Goal: Information Seeking & Learning: Learn about a topic

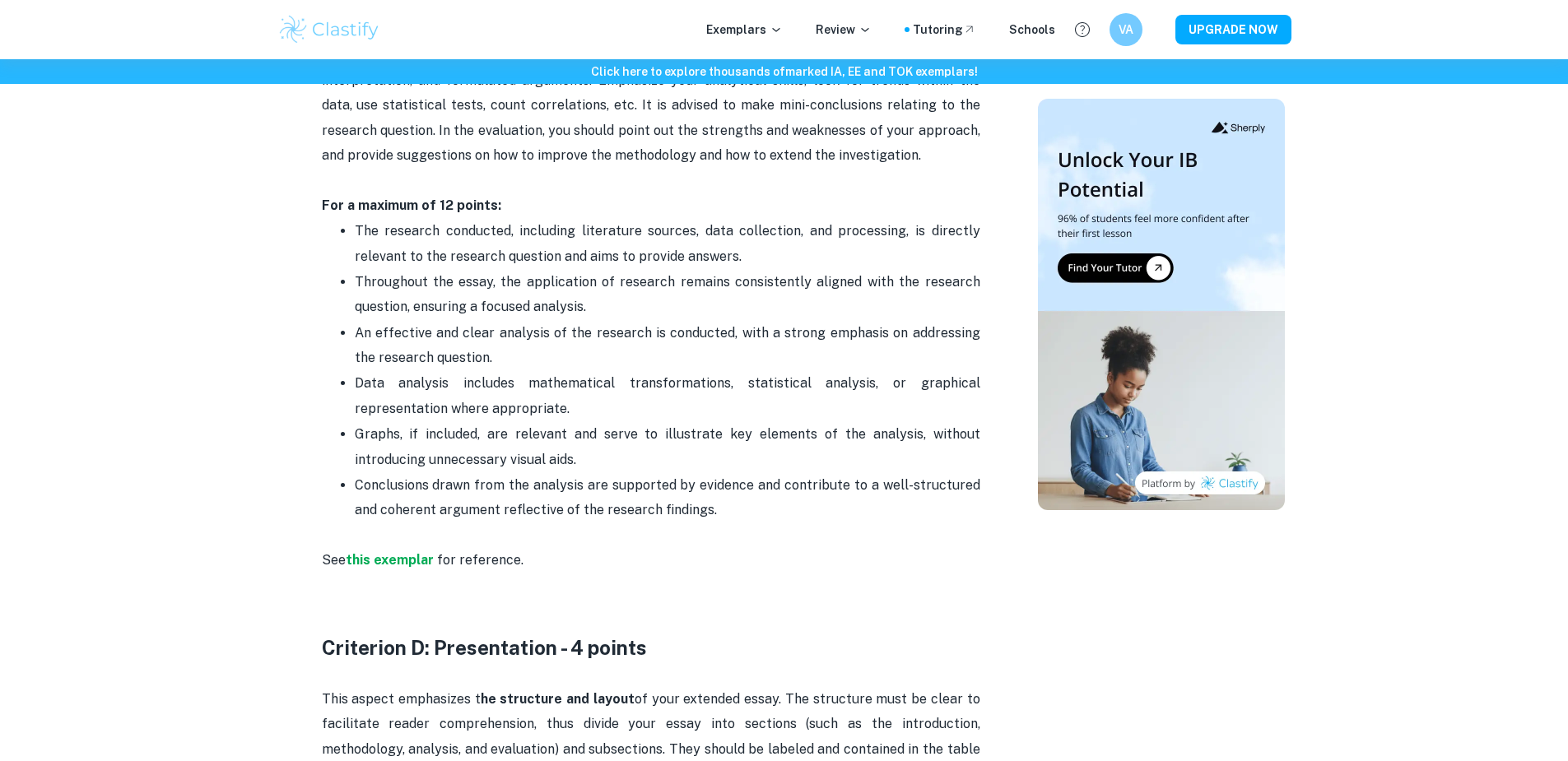
scroll to position [2439, 0]
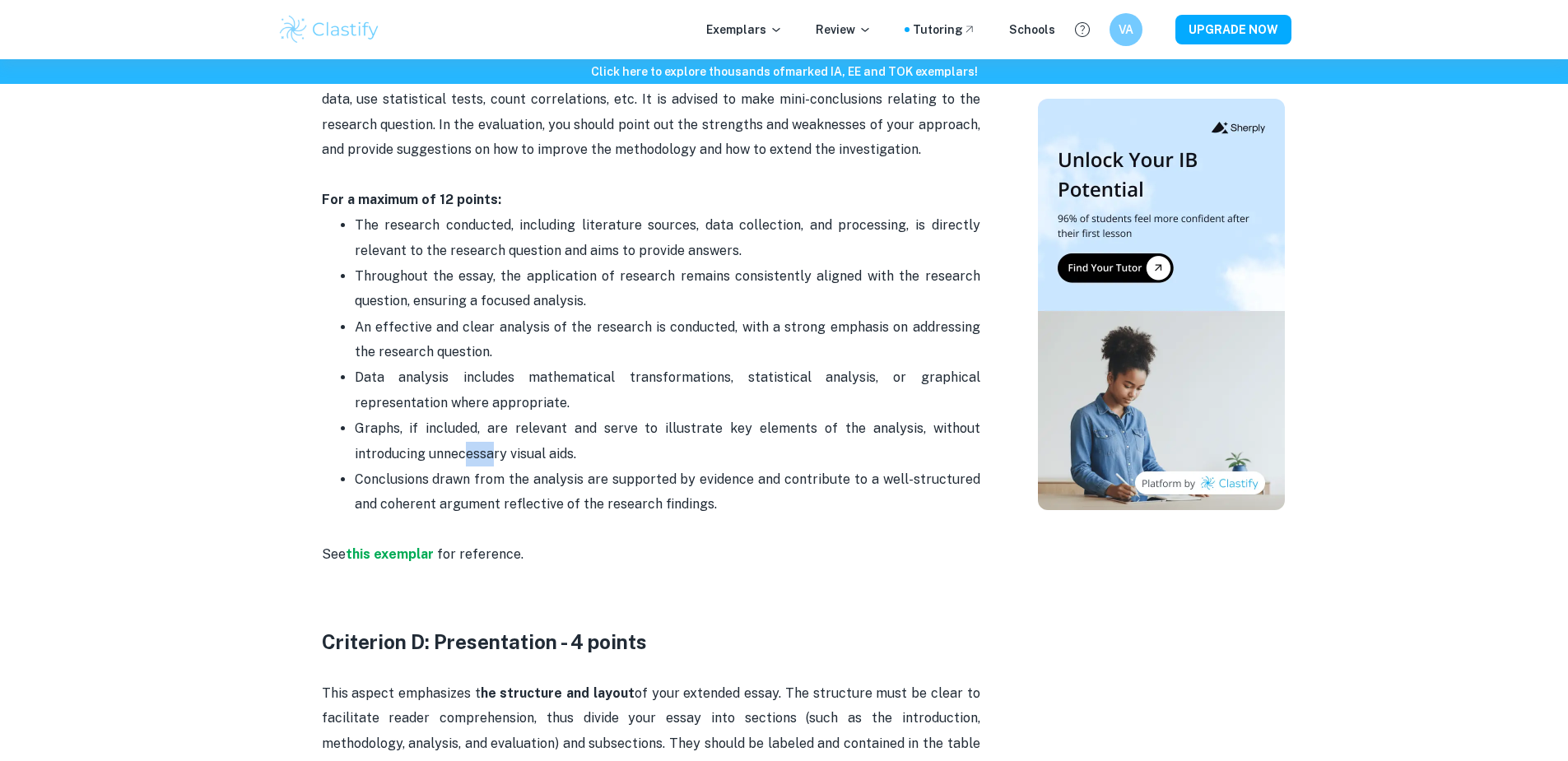
drag, startPoint x: 468, startPoint y: 444, endPoint x: 496, endPoint y: 458, distance: 31.3
click at [496, 458] on p "Graphs, if included, are relevant and serve to illustrate key elements of the a…" at bounding box center [668, 442] width 626 height 50
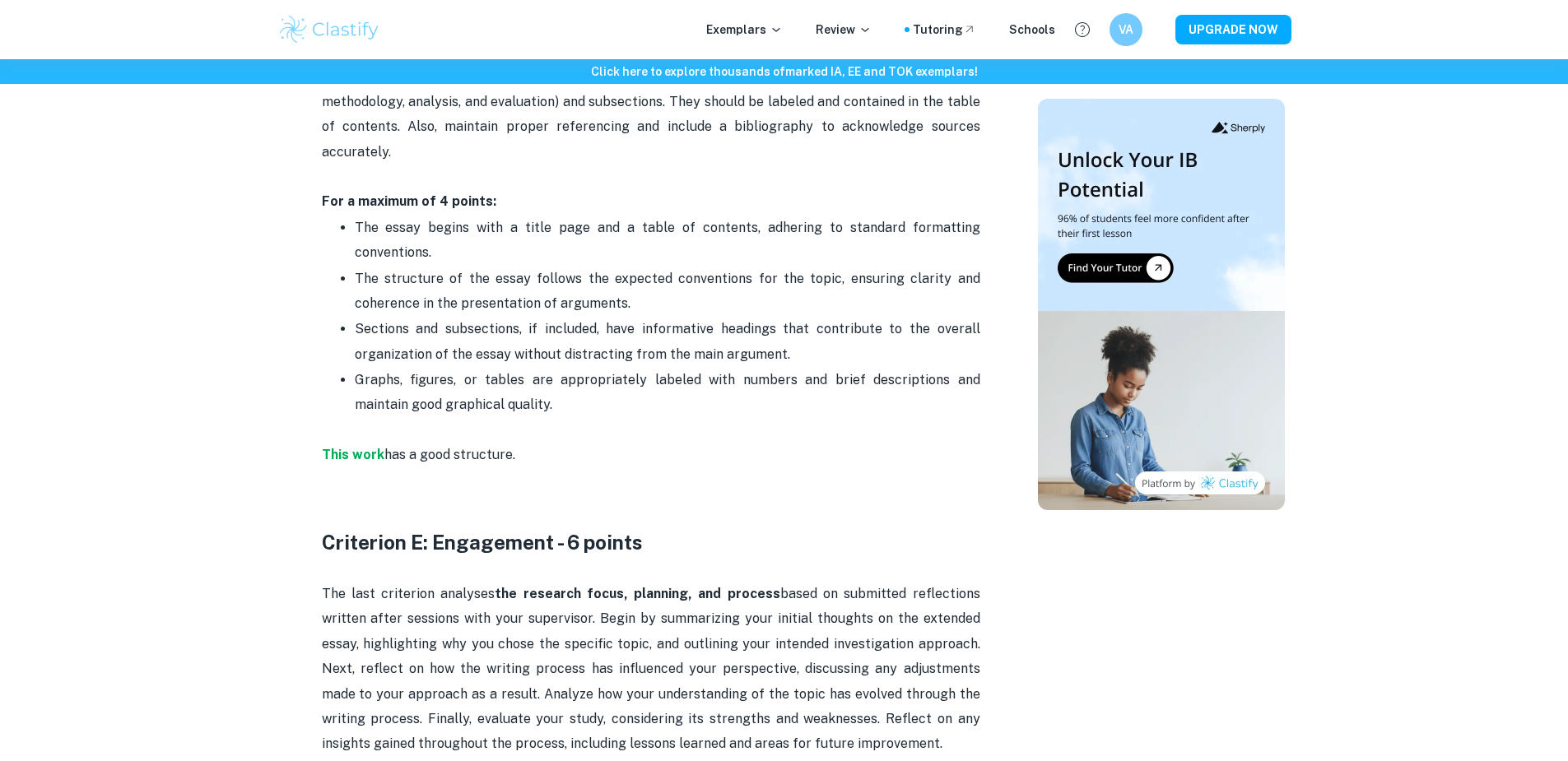
scroll to position [3084, 0]
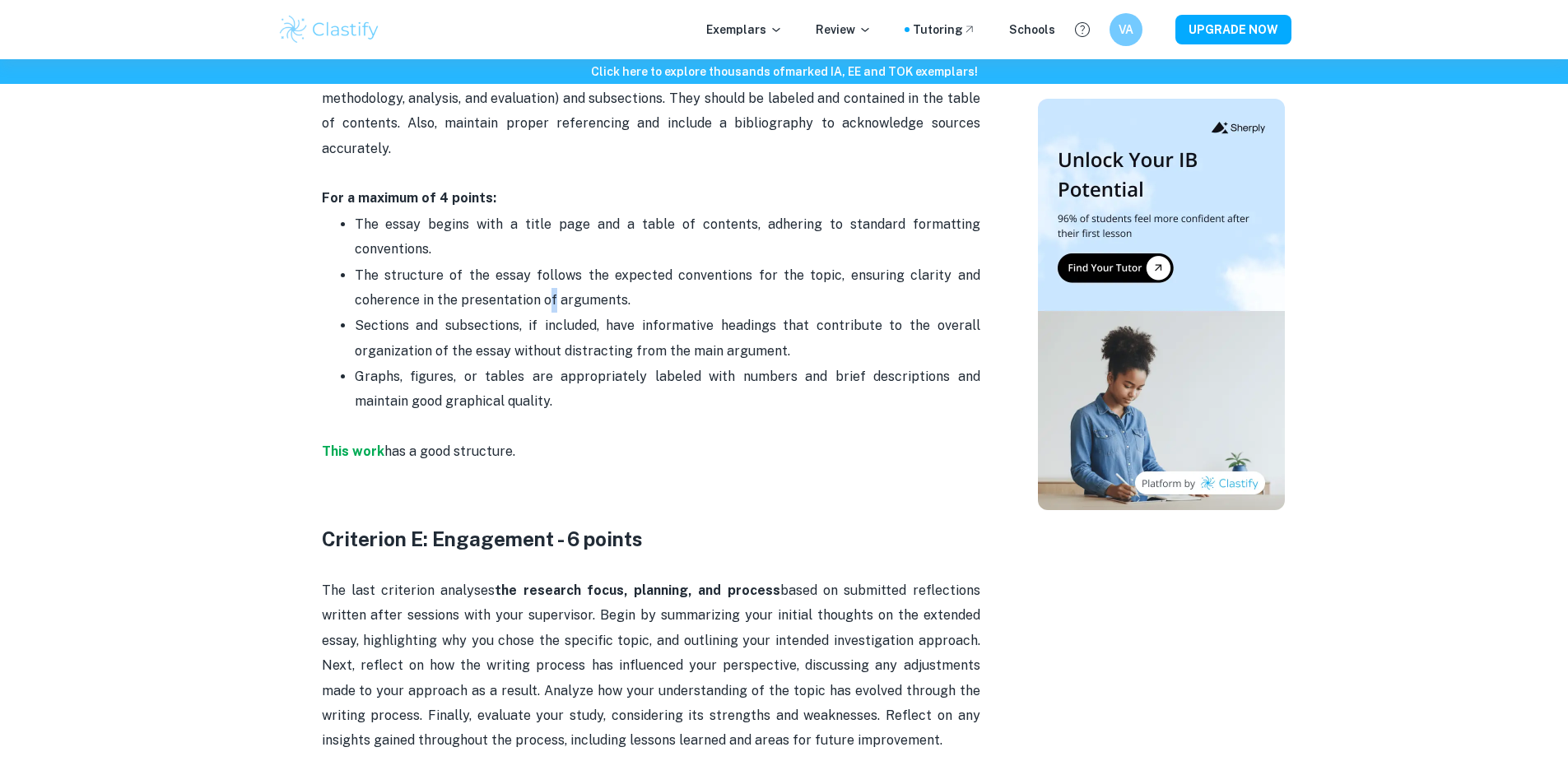
click at [552, 307] on p "The structure of the essay follows the expected conventions for the topic, ensu…" at bounding box center [668, 288] width 626 height 50
click at [501, 337] on p "Sections and subsections, if included, have informative headings that contribut…" at bounding box center [668, 339] width 626 height 50
click at [531, 394] on p "Graphs, figures, or tables are appropriately labeled with numbers and brief des…" at bounding box center [668, 402] width 626 height 75
drag, startPoint x: 535, startPoint y: 396, endPoint x: 556, endPoint y: 409, distance: 24.4
click at [552, 407] on p "Graphs, figures, or tables are appropriately labeled with numbers and brief des…" at bounding box center [668, 402] width 626 height 75
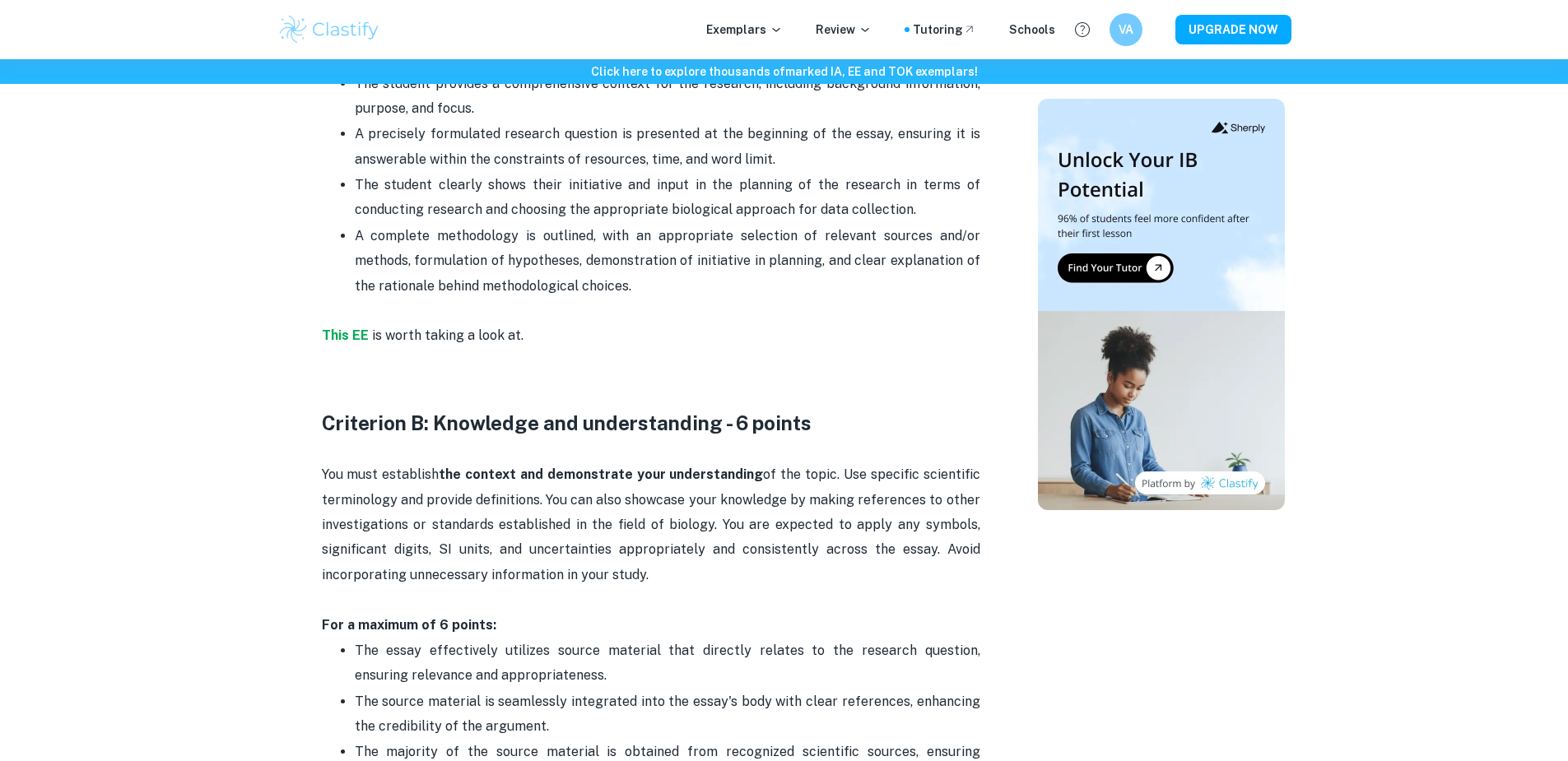
scroll to position [1157, 0]
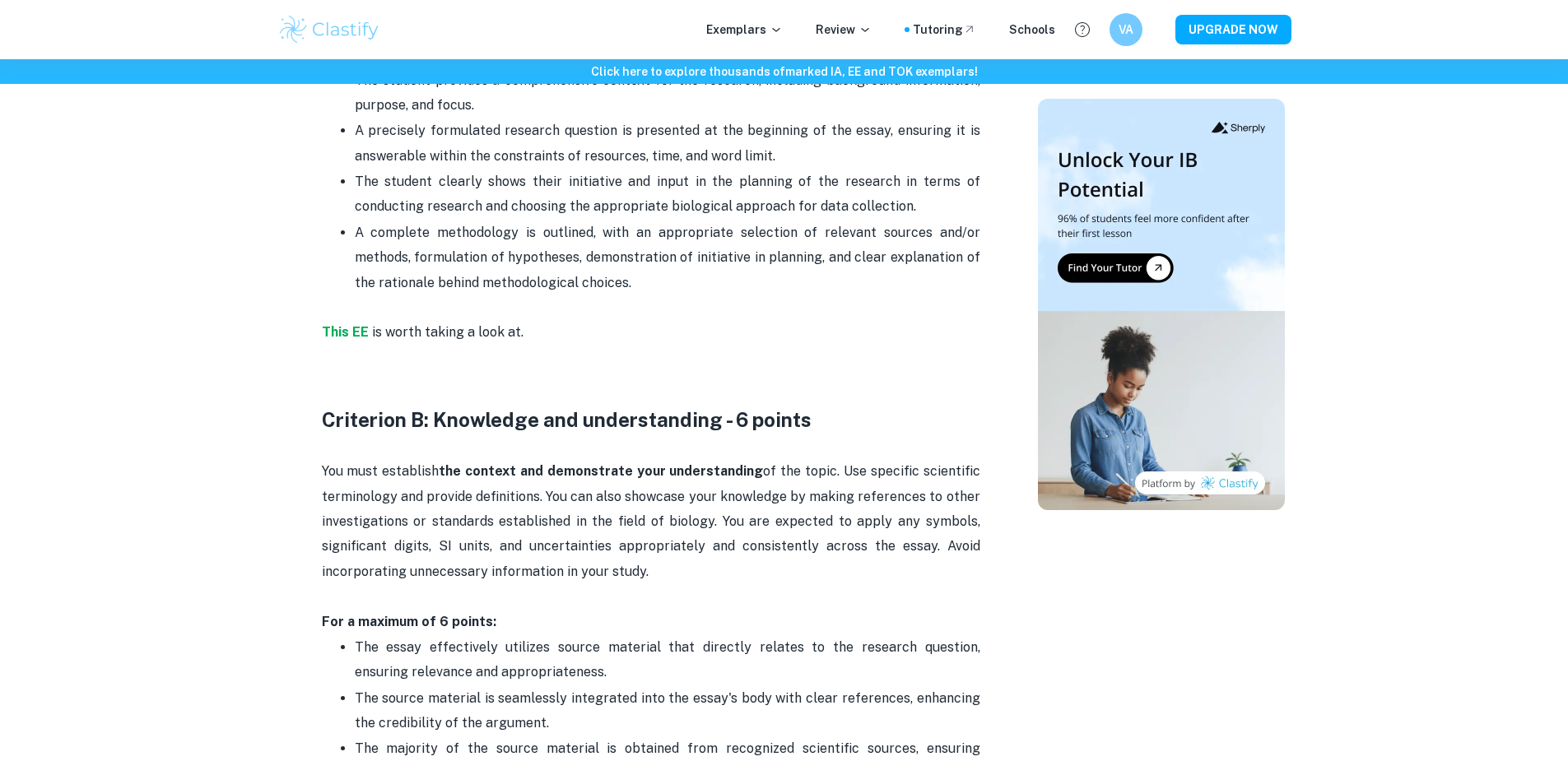
click at [558, 240] on p "A complete methodology is outlined, with an appropriate selection of relevant s…" at bounding box center [668, 271] width 626 height 100
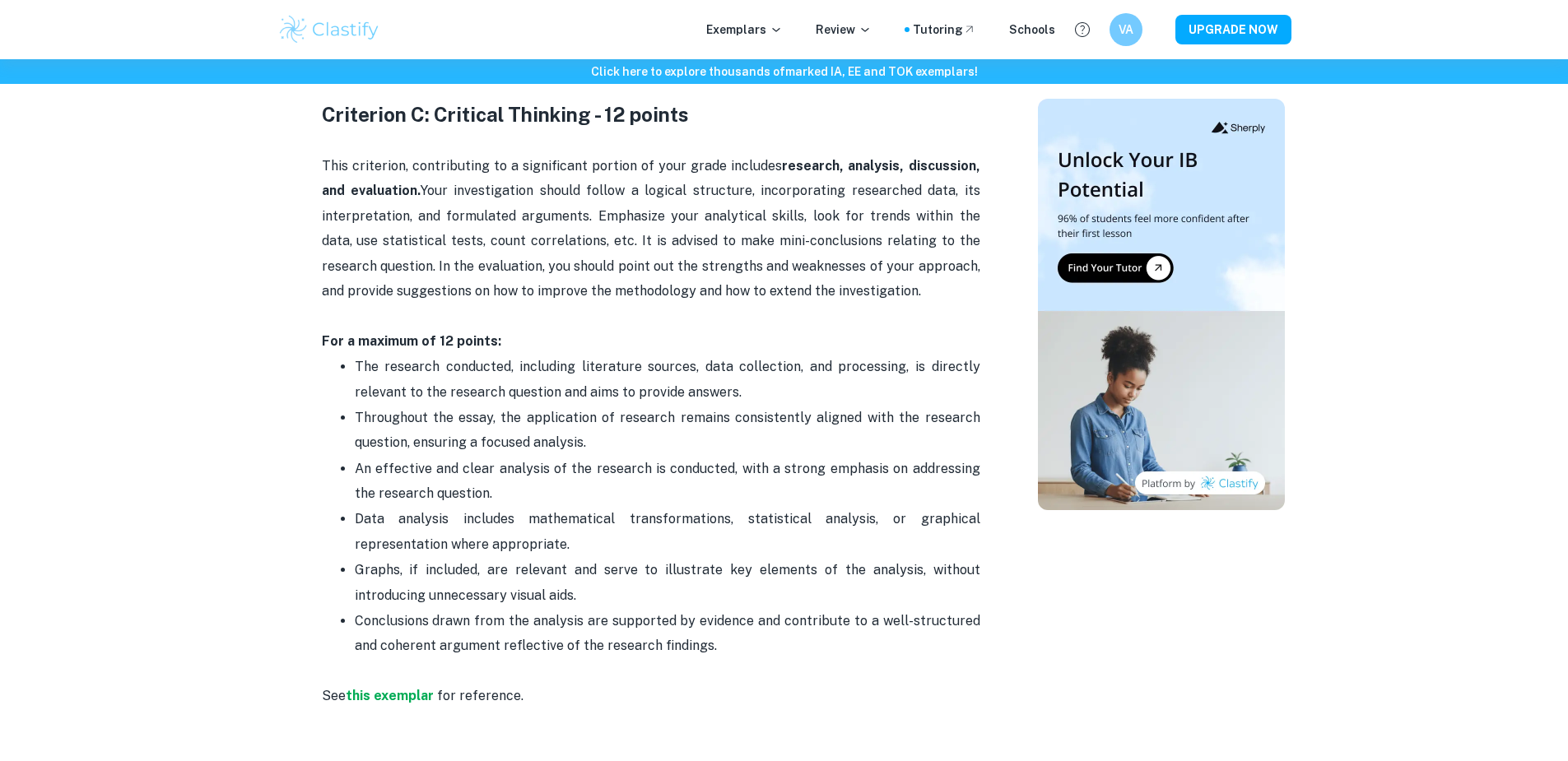
scroll to position [2303, 0]
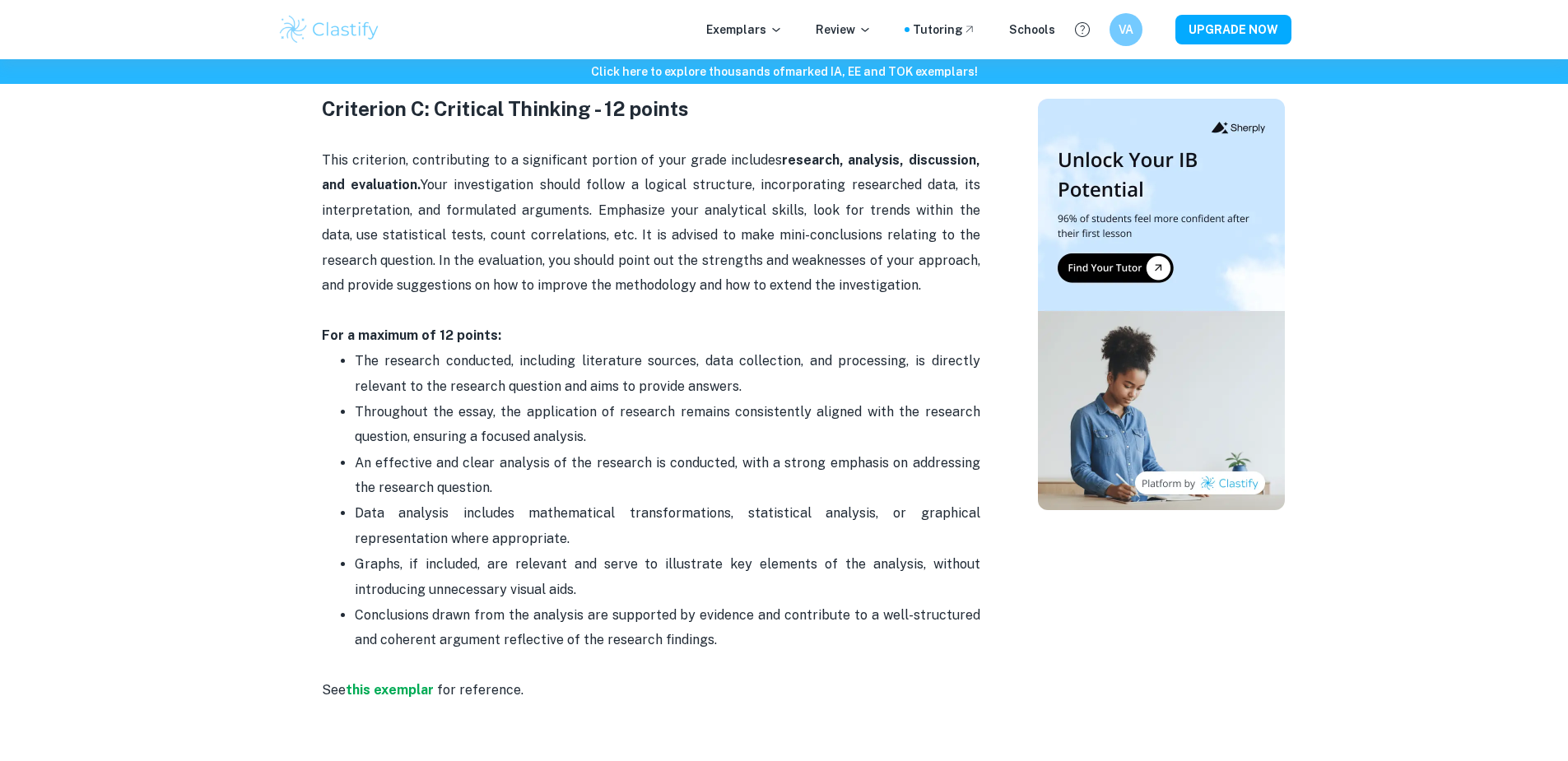
click at [467, 545] on p "Data analysis includes mathematical transformations, statistical analysis, or g…" at bounding box center [668, 526] width 626 height 50
click at [483, 605] on p "Conclusions drawn from the analysis are supported by evidence and contribute to…" at bounding box center [668, 628] width 626 height 50
click at [551, 631] on p "Conclusions drawn from the analysis are supported by evidence and contribute to…" at bounding box center [668, 628] width 626 height 50
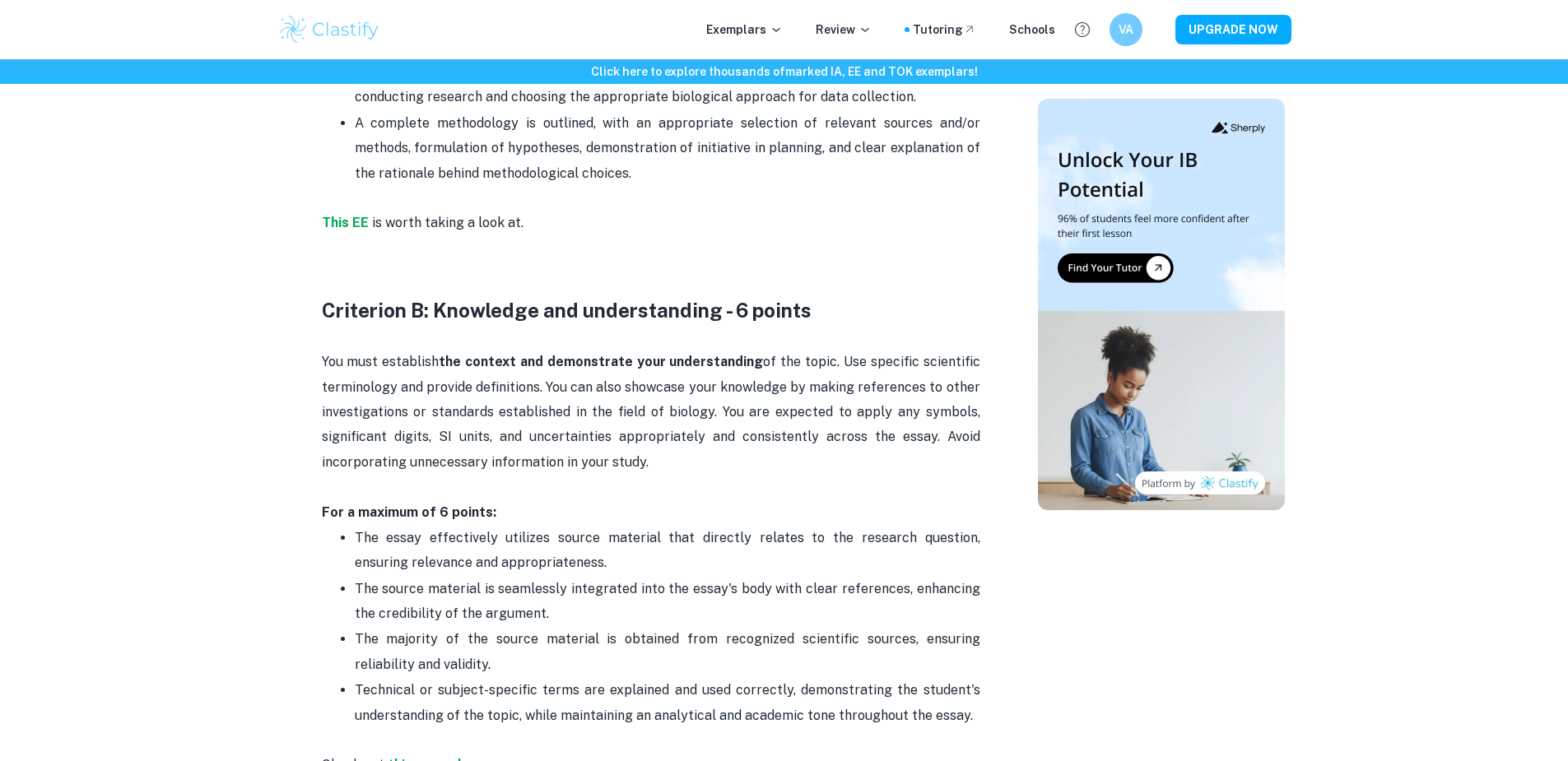
scroll to position [1264, 0]
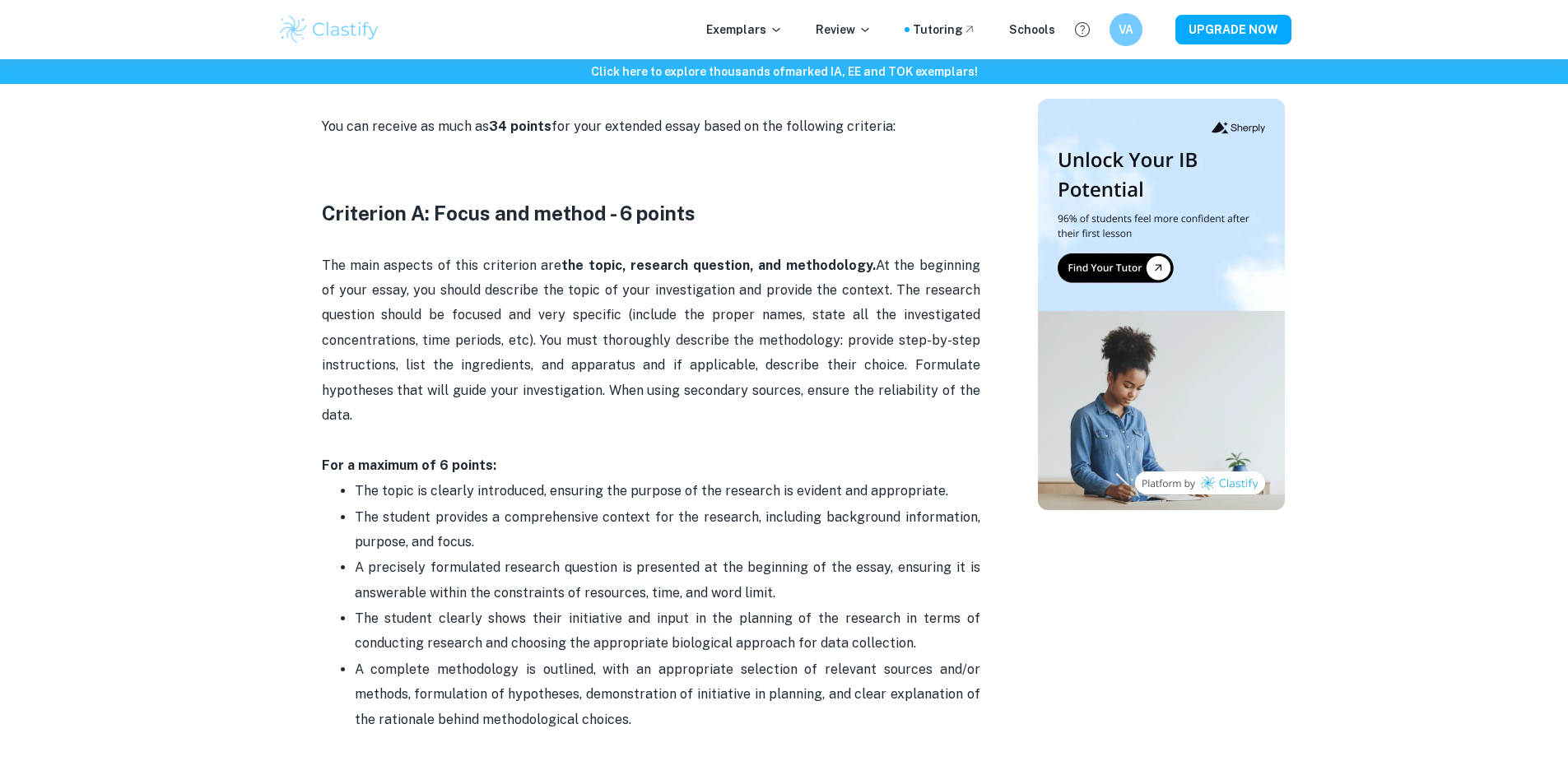
scroll to position [741, 0]
